Goal: Communication & Community: Answer question/provide support

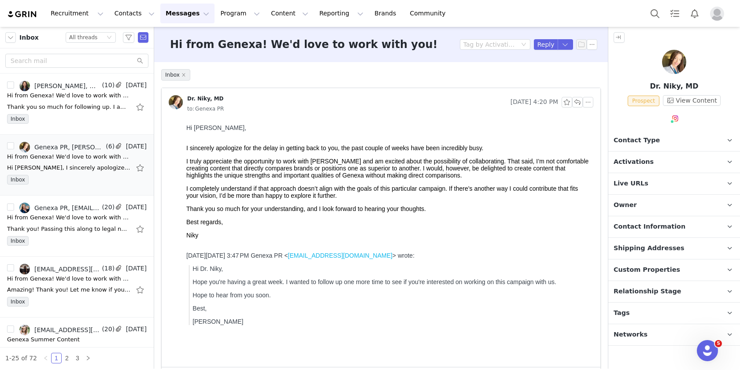
scroll to position [268, 0]
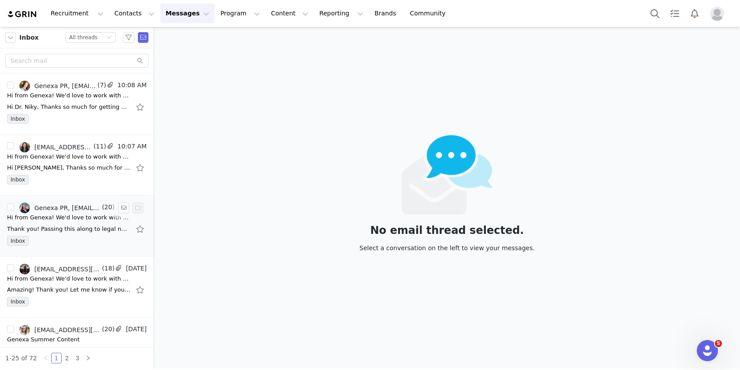
click at [71, 233] on div "Thank you! Passing this along to legal now. Best, [PERSON_NAME]" at bounding box center [77, 229] width 140 height 14
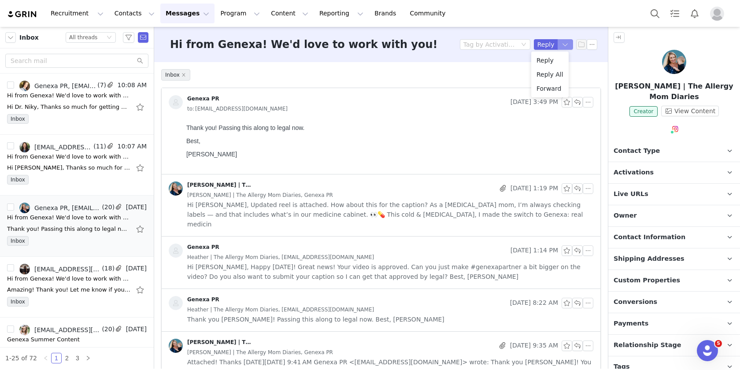
click at [558, 46] on button "button" at bounding box center [566, 44] width 16 height 11
click at [546, 73] on li "Reply All" at bounding box center [549, 74] width 37 height 14
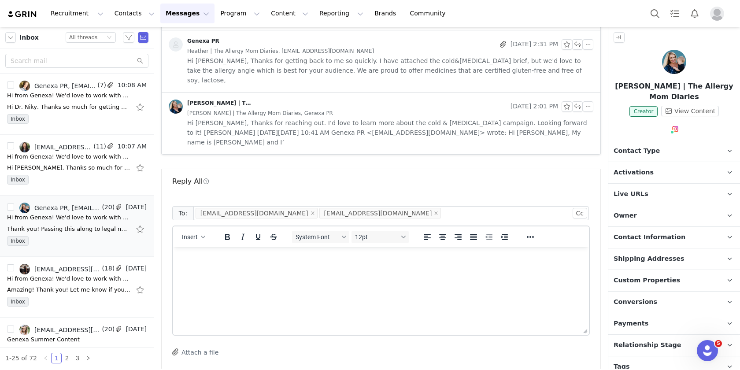
click at [263, 271] on html at bounding box center [381, 259] width 416 height 24
click at [434, 211] on icon "icon: close" at bounding box center [436, 213] width 4 height 4
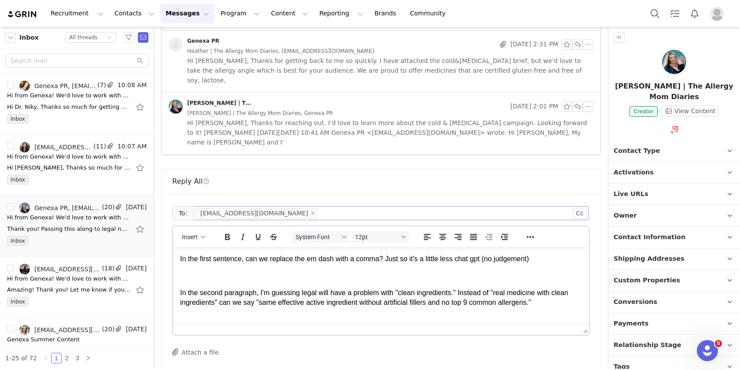
click at [180, 259] on p "In the first sentence, can we replace the em dash with a comma? Just so it's a …" at bounding box center [381, 259] width 402 height 10
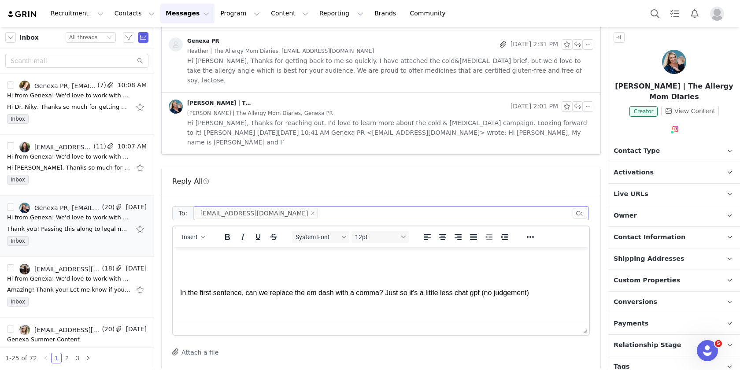
click at [213, 260] on p "Rich Text Area. Press ALT-0 for help." at bounding box center [381, 259] width 402 height 10
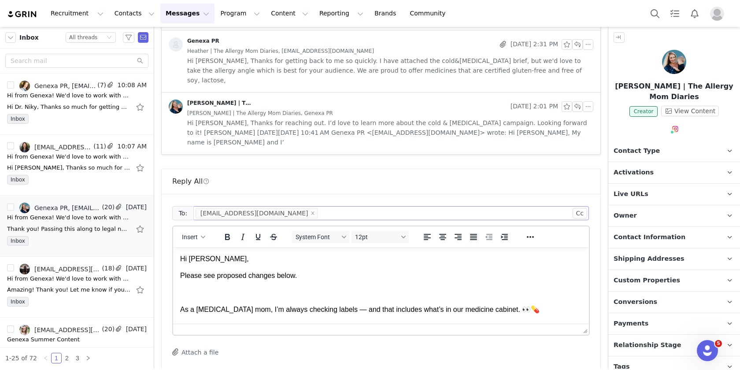
click at [306, 279] on p "Please see proposed changes below." at bounding box center [381, 276] width 402 height 10
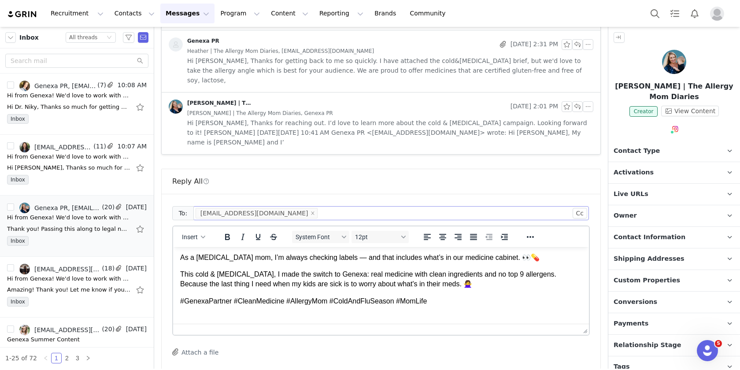
scroll to position [68, 0]
click at [179, 271] on html "Hi [PERSON_NAME], Please see proposed changes below. Let me know if this works …" at bounding box center [381, 302] width 416 height 247
click at [182, 264] on p "As a [MEDICAL_DATA] mom, I’m always checking labels — and that includes what’s …" at bounding box center [381, 259] width 402 height 10
drag, startPoint x: 348, startPoint y: 268, endPoint x: 339, endPoint y: 269, distance: 9.7
click at [339, 264] on p "As a [MEDICAL_DATA] mom, I’m always checking labels — and that includes what’s …" at bounding box center [381, 259] width 402 height 10
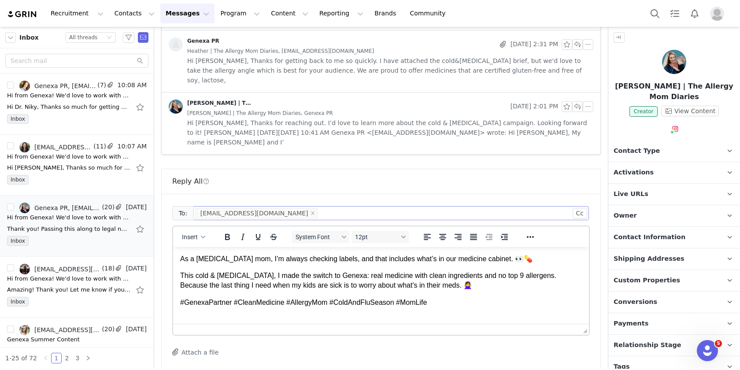
click at [514, 264] on p "As a [MEDICAL_DATA] mom, I’m always checking labels, and that includes what’s i…" at bounding box center [381, 259] width 402 height 10
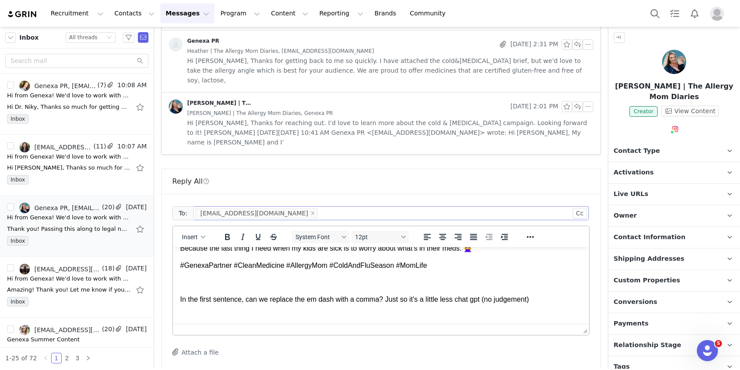
scroll to position [116, 0]
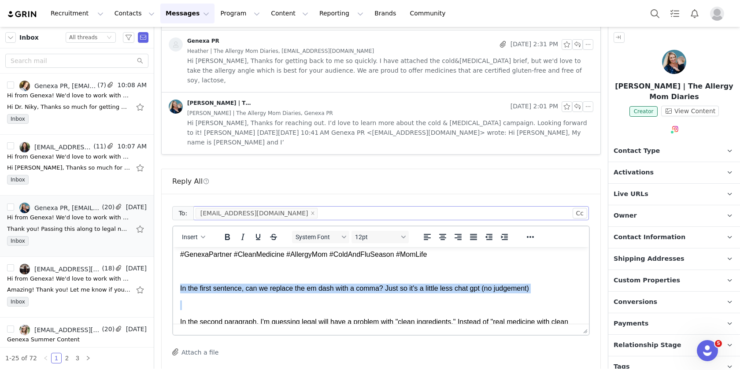
drag, startPoint x: 550, startPoint y: 303, endPoint x: 177, endPoint y: 291, distance: 373.6
click at [177, 291] on html "Hi [PERSON_NAME], Please see proposed changes below. Let me know if this works …" at bounding box center [381, 254] width 416 height 247
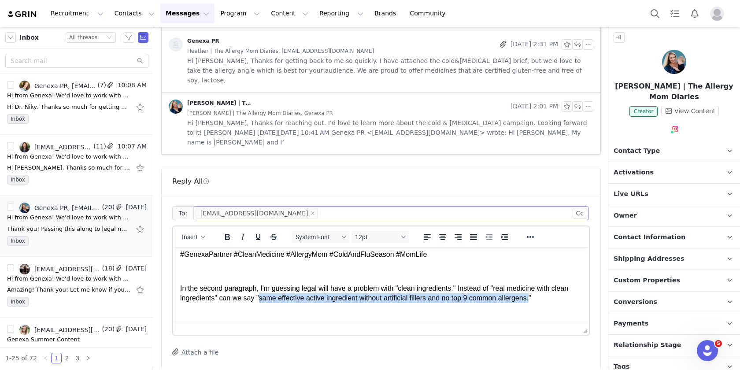
drag, startPoint x: 280, startPoint y: 308, endPoint x: 558, endPoint y: 310, distance: 278.3
click at [558, 303] on p "In the second paragraph, I'm guessing legal will have a problem with "clean ing…" at bounding box center [381, 294] width 402 height 20
copy p "same effective active ingredient without artificial fillers and no top 9 common…"
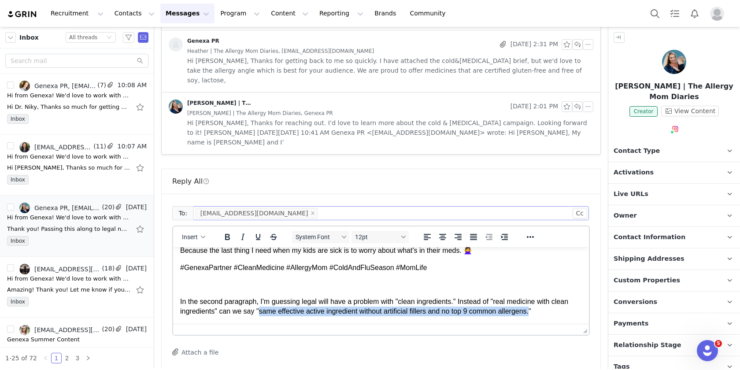
scroll to position [89, 0]
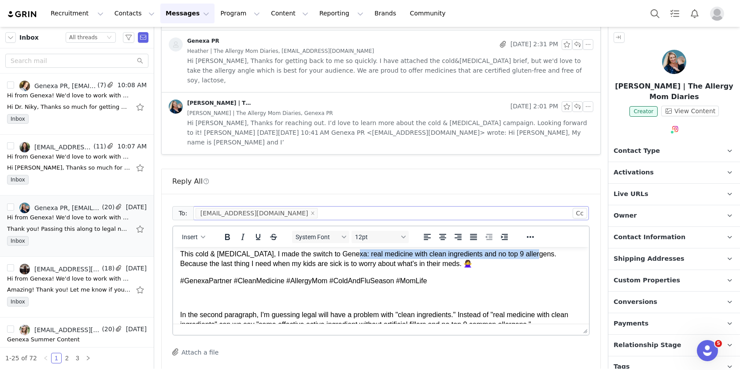
drag, startPoint x: 535, startPoint y: 266, endPoint x: 348, endPoint y: 263, distance: 187.2
click at [348, 263] on p "This cold & [MEDICAL_DATA], I made the switch to Genexa: real medicine with cle…" at bounding box center [381, 259] width 402 height 20
click at [450, 265] on p "This cold & [MEDICAL_DATA], I made the switch to Genexa: same effective active …" at bounding box center [381, 259] width 402 height 20
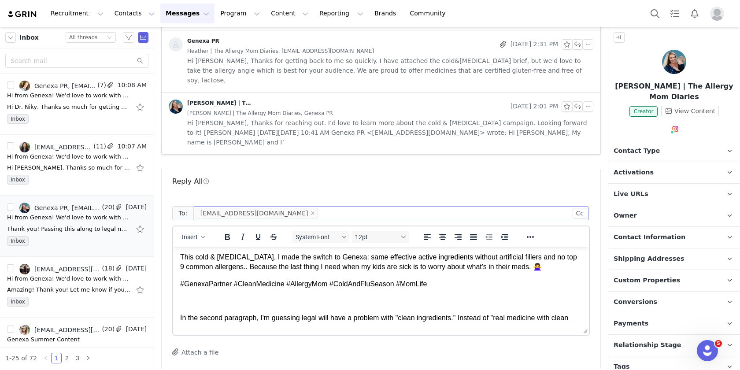
scroll to position [84, 0]
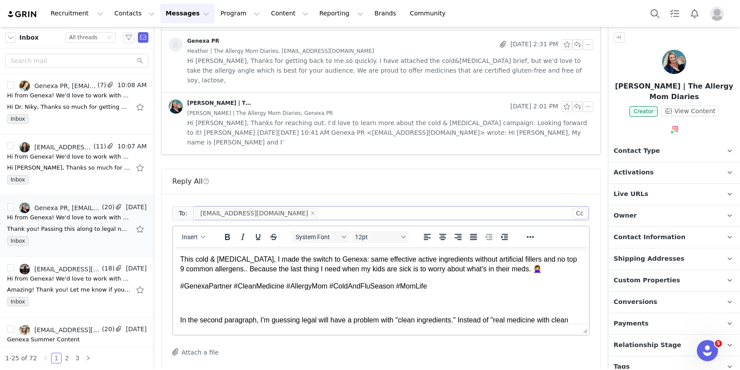
click at [243, 274] on p "This cold & [MEDICAL_DATA], I made the switch to Genexa: same effective active …" at bounding box center [381, 265] width 402 height 20
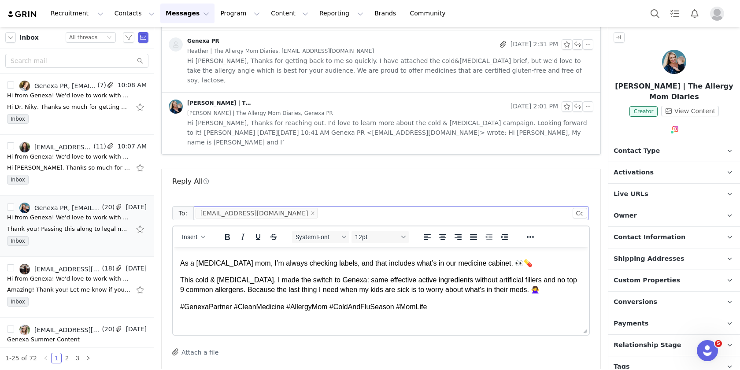
scroll to position [76, 0]
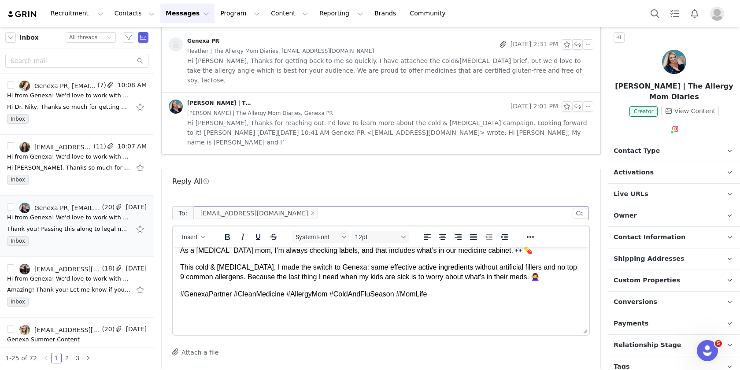
click at [348, 279] on p "This cold & [MEDICAL_DATA], I made the switch to Genexa: same effective active …" at bounding box center [381, 272] width 402 height 20
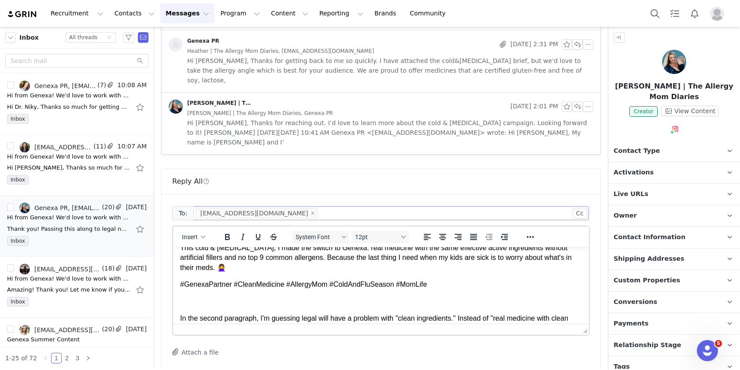
scroll to position [64, 0]
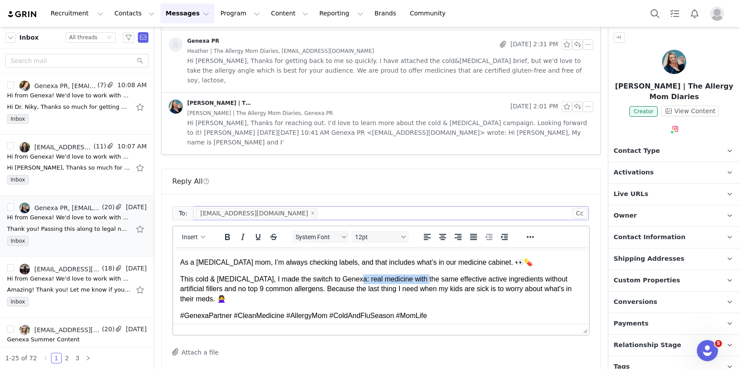
drag, startPoint x: 419, startPoint y: 291, endPoint x: 350, endPoint y: 290, distance: 69.1
click at [350, 290] on p "This cold & [MEDICAL_DATA], I made the switch to Genexa: real medicine with the…" at bounding box center [381, 289] width 402 height 30
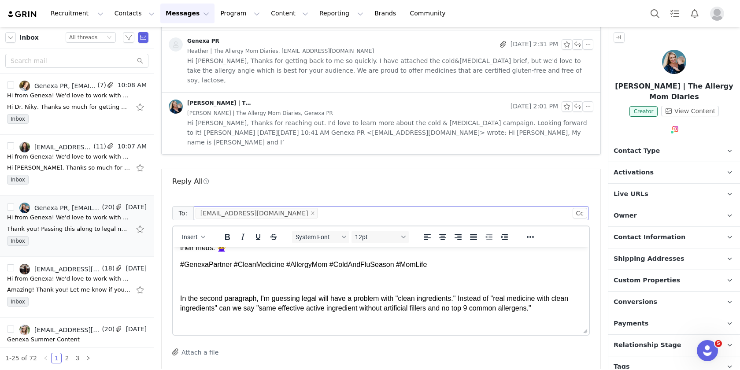
scroll to position [134, 0]
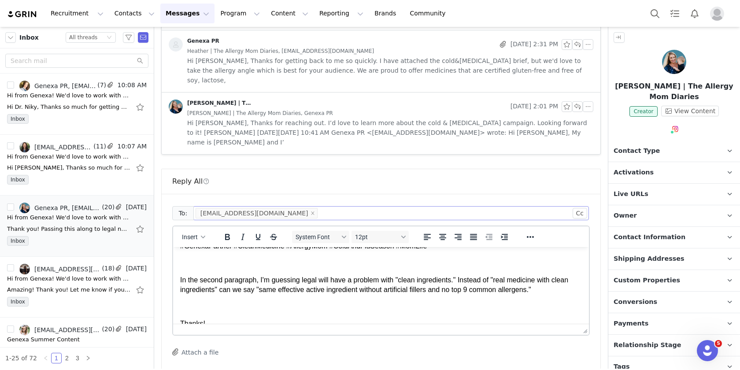
drag, startPoint x: 562, startPoint y: 302, endPoint x: 182, endPoint y: 281, distance: 381.1
click at [182, 281] on body "Hi [PERSON_NAME], Please see proposed changes below. Let me know if this works …" at bounding box center [381, 224] width 402 height 208
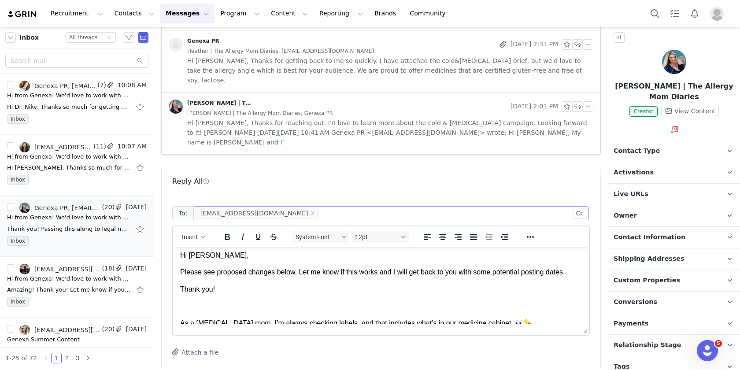
scroll to position [2, 0]
drag, startPoint x: 207, startPoint y: 281, endPoint x: 380, endPoint y: 277, distance: 173.1
click at [380, 277] on p "Please see proposed changes below. Let me know if this works and I will get bac…" at bounding box center [381, 274] width 402 height 10
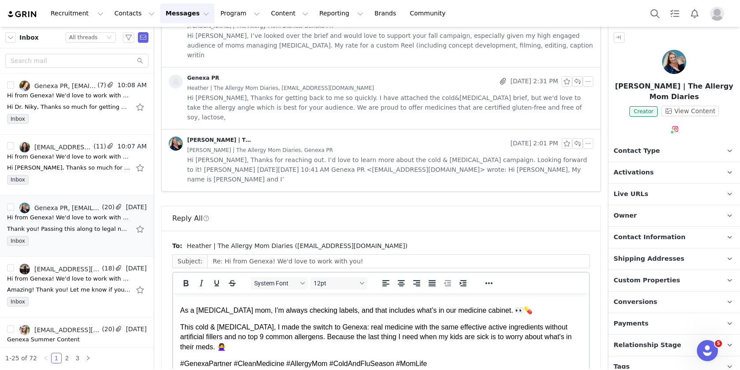
scroll to position [102, 0]
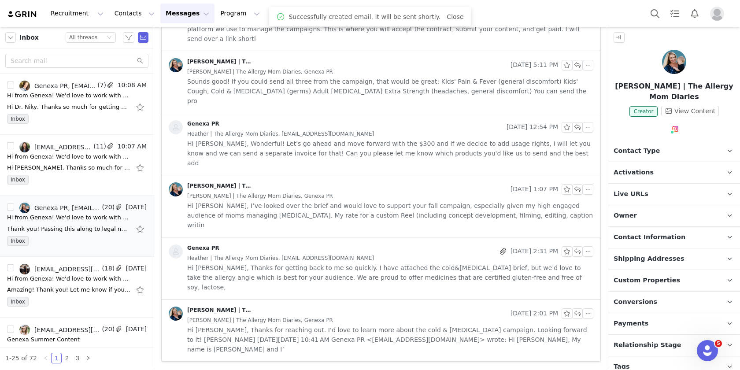
scroll to position [770, 0]
